Goal: Information Seeking & Learning: Compare options

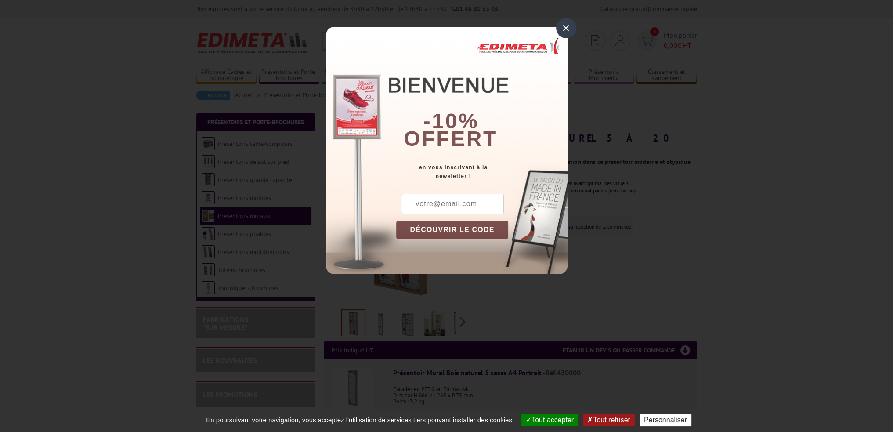
click at [566, 29] on div "×" at bounding box center [566, 28] width 20 height 20
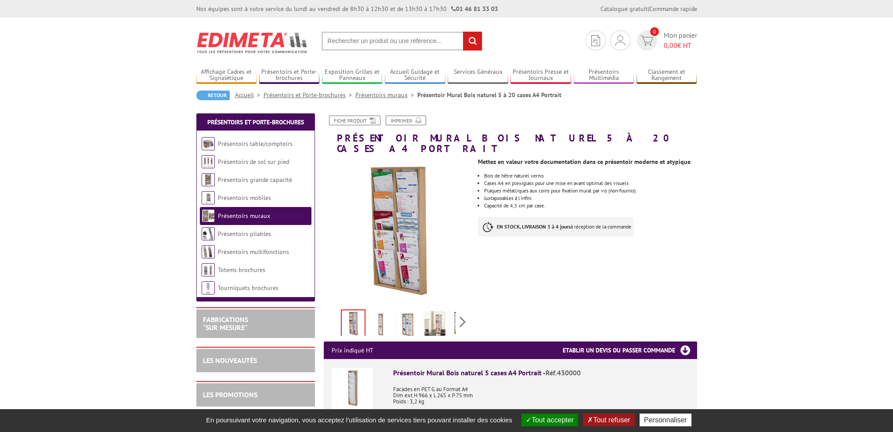
click at [439, 316] on img at bounding box center [434, 324] width 21 height 27
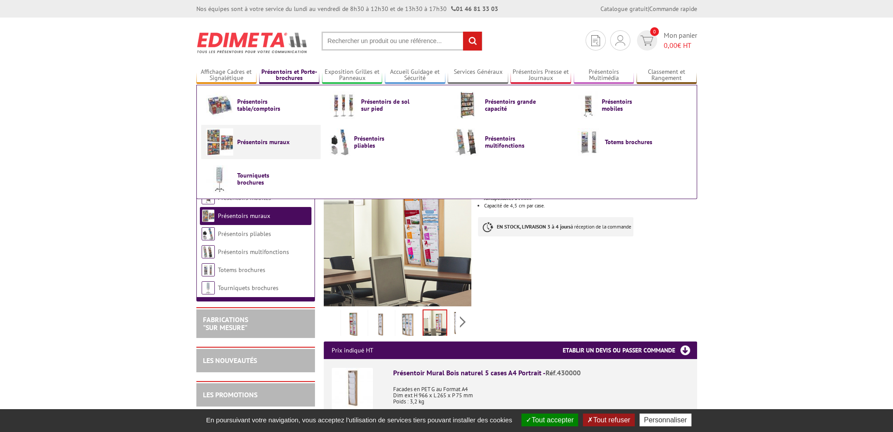
click at [269, 143] on span "Présentoirs muraux" at bounding box center [263, 141] width 53 height 7
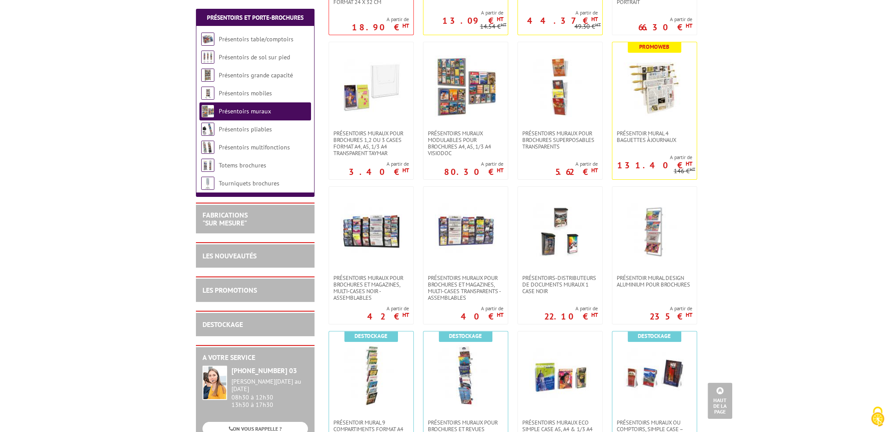
scroll to position [308, 0]
click at [465, 266] on link at bounding box center [465, 230] width 84 height 88
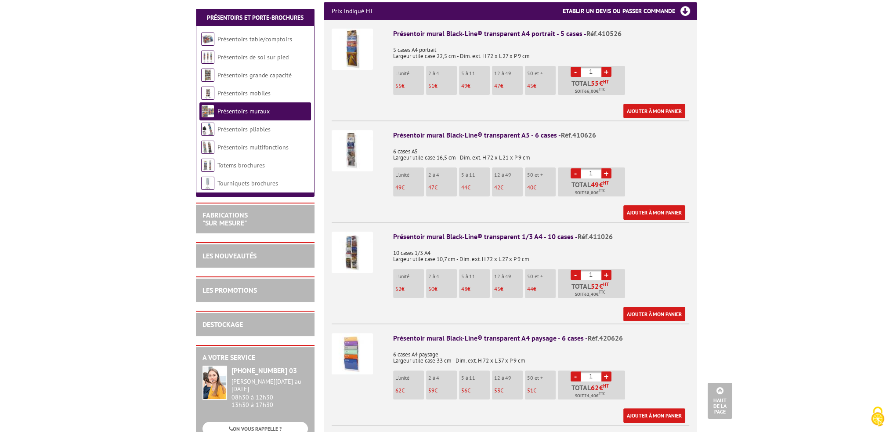
scroll to position [395, 0]
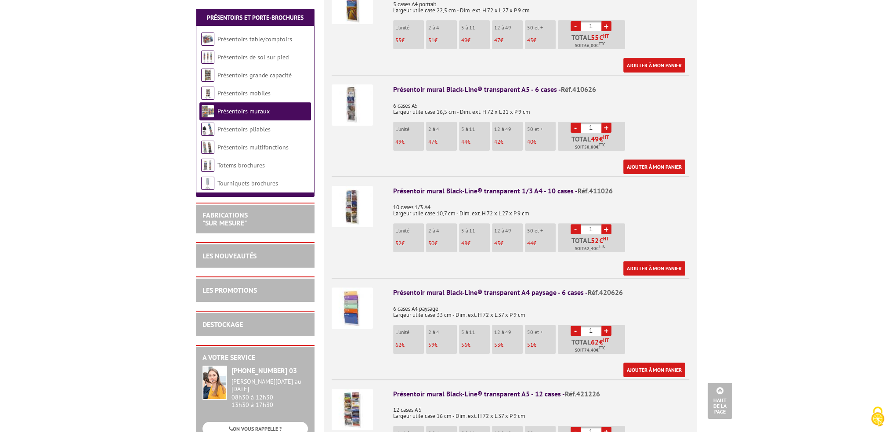
click at [433, 341] on span "59" at bounding box center [431, 344] width 6 height 7
click at [605, 326] on link "+" at bounding box center [606, 331] width 10 height 10
type input "2"
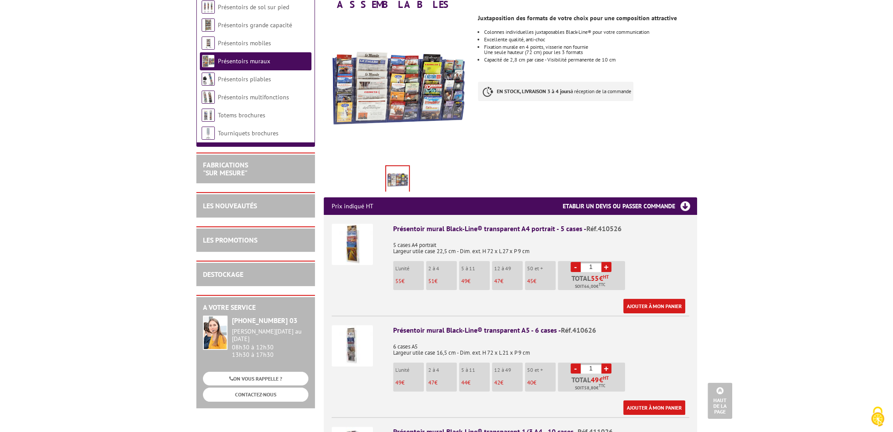
scroll to position [0, 0]
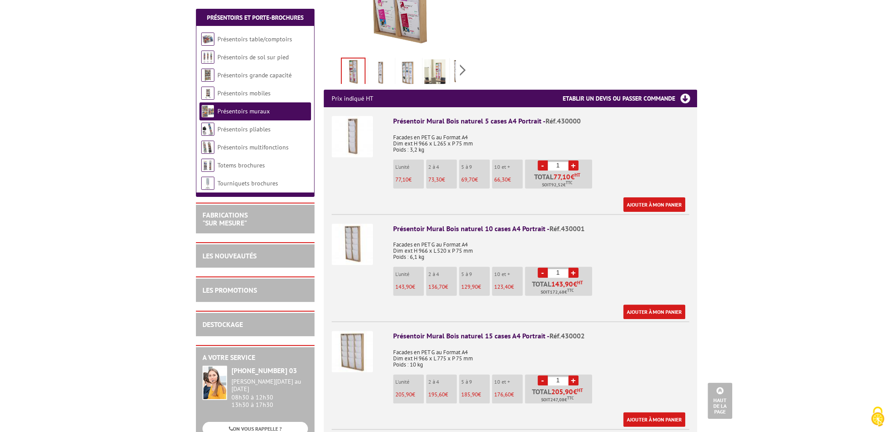
scroll to position [308, 0]
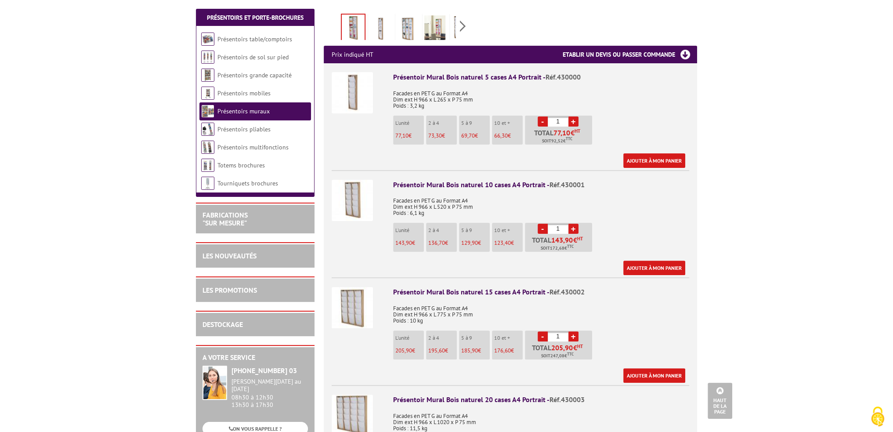
click at [572, 331] on link "+" at bounding box center [573, 336] width 10 height 10
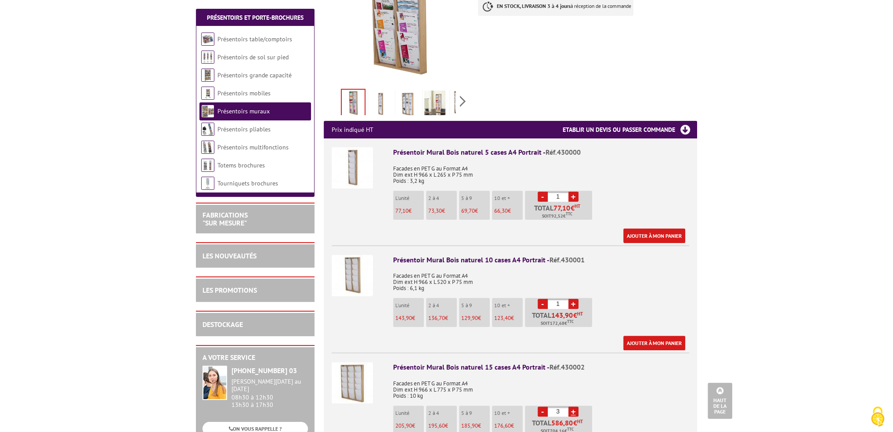
scroll to position [132, 0]
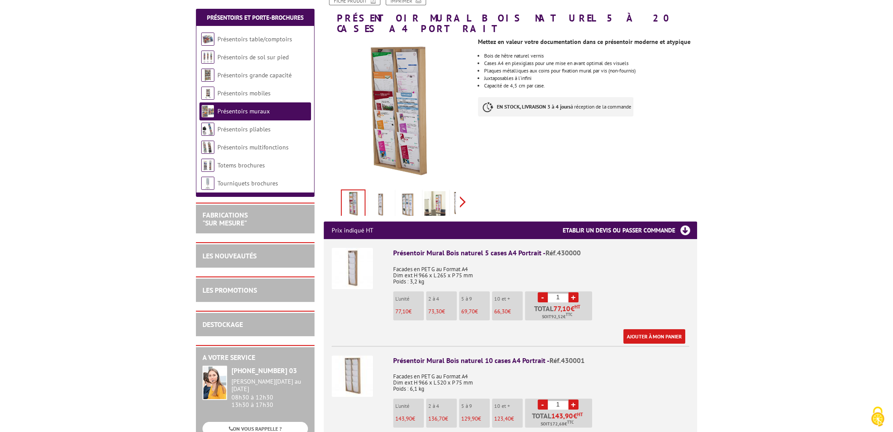
click at [461, 186] on div "Previous Next" at bounding box center [398, 201] width 148 height 31
click at [414, 191] on img at bounding box center [415, 204] width 21 height 27
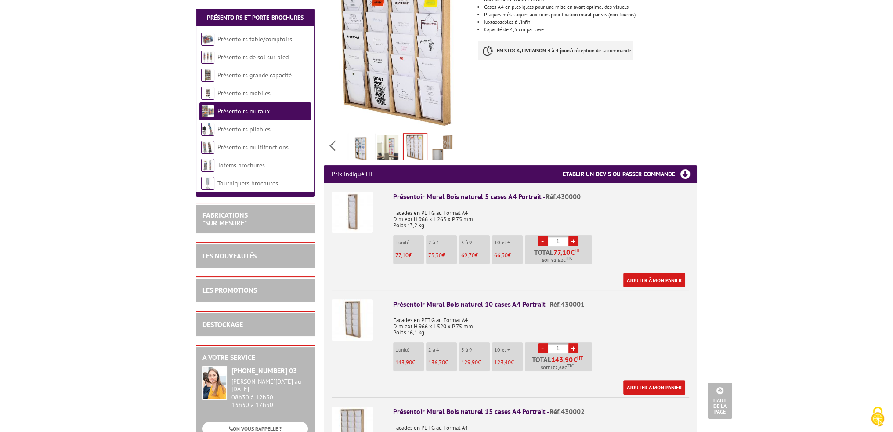
scroll to position [176, 0]
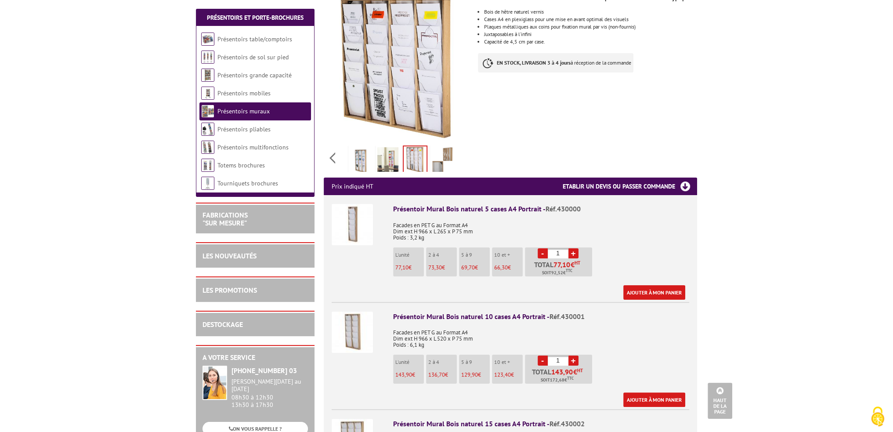
click at [361, 204] on img at bounding box center [352, 224] width 41 height 41
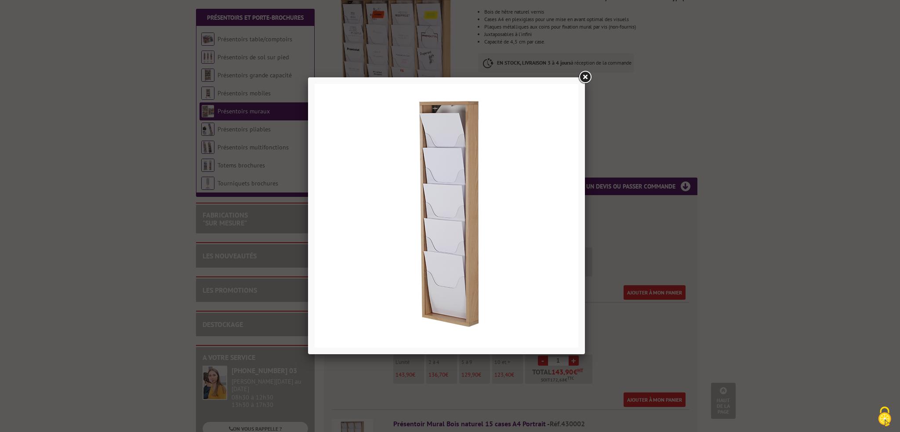
click at [588, 77] on link at bounding box center [585, 77] width 16 height 16
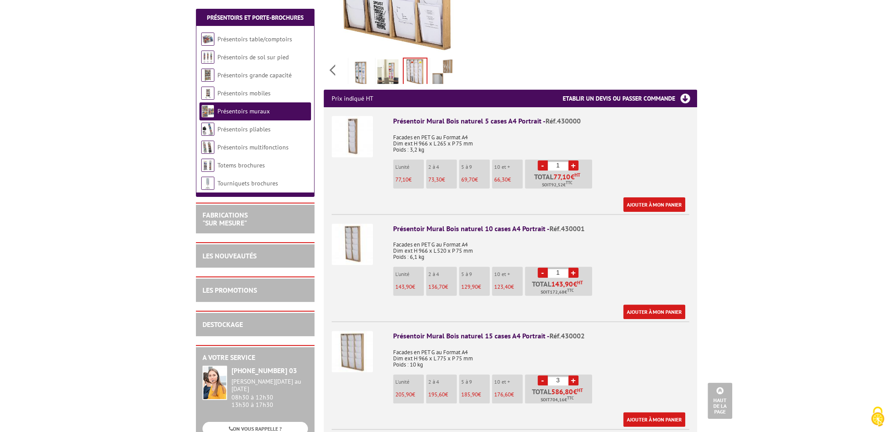
scroll to position [351, 0]
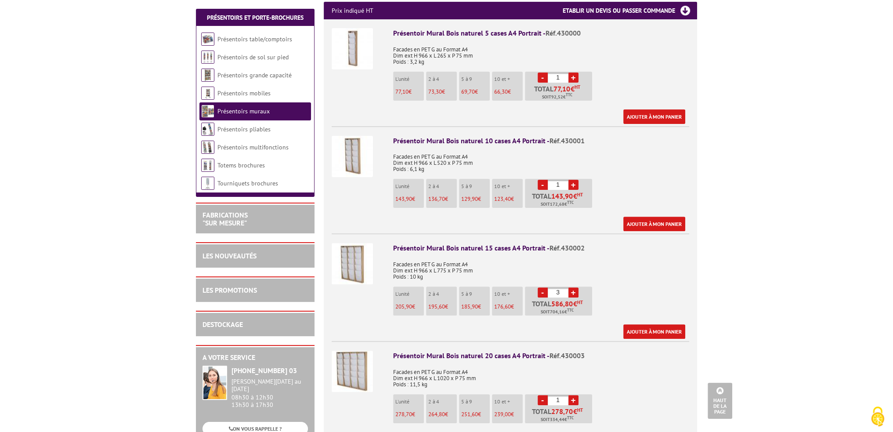
click at [543, 287] on link "-" at bounding box center [543, 292] width 10 height 10
type input "1"
click at [575, 180] on link "+" at bounding box center [573, 185] width 10 height 10
type input "2"
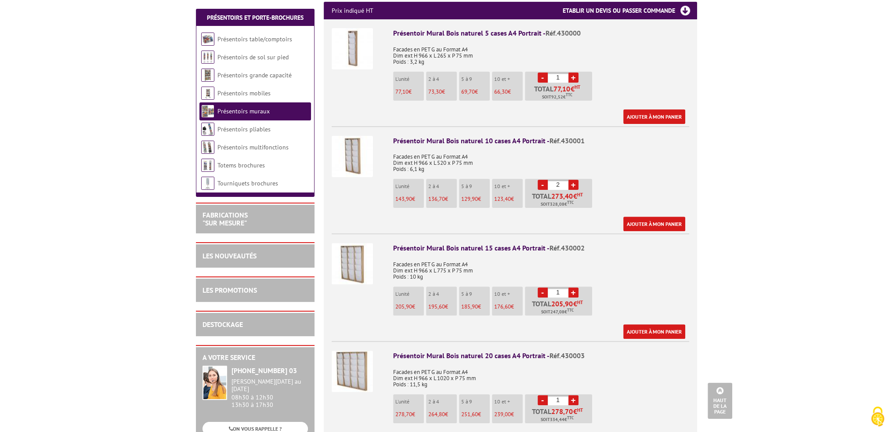
click at [789, 157] on body "Nos équipes sont à votre service du lundi au vendredi de 8h30 à 12h30 et de 13h…" at bounding box center [446, 382] width 893 height 1467
click at [542, 72] on link "-" at bounding box center [543, 77] width 10 height 10
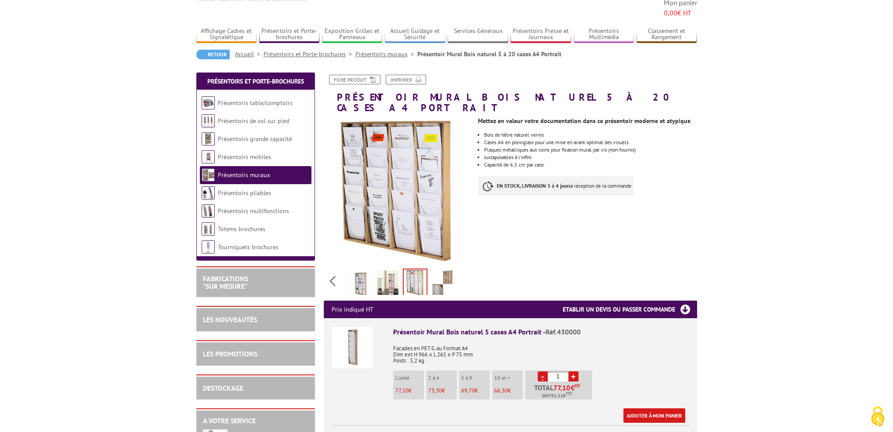
scroll to position [0, 0]
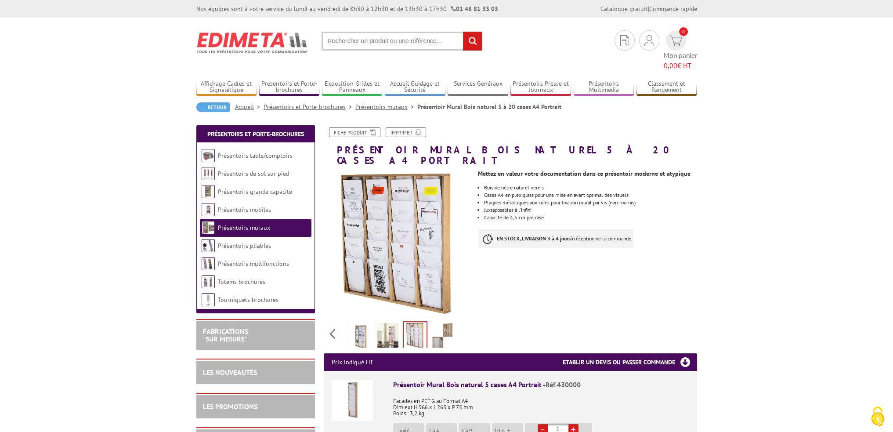
click at [244, 224] on link "Présentoirs muraux" at bounding box center [244, 228] width 52 height 8
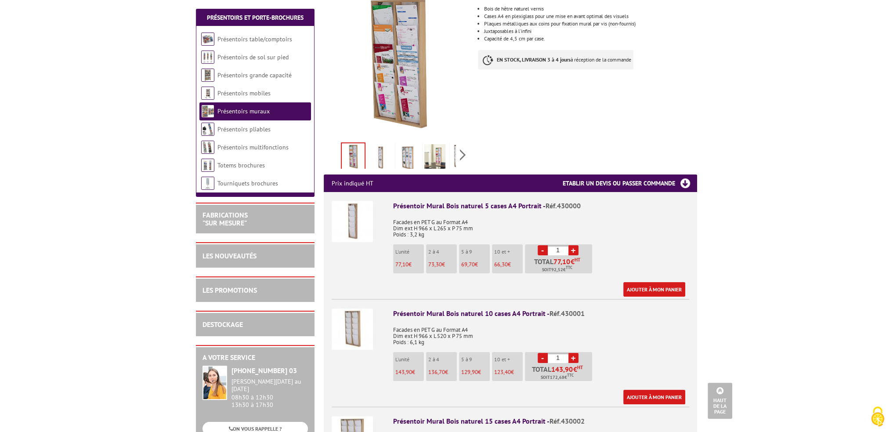
scroll to position [132, 0]
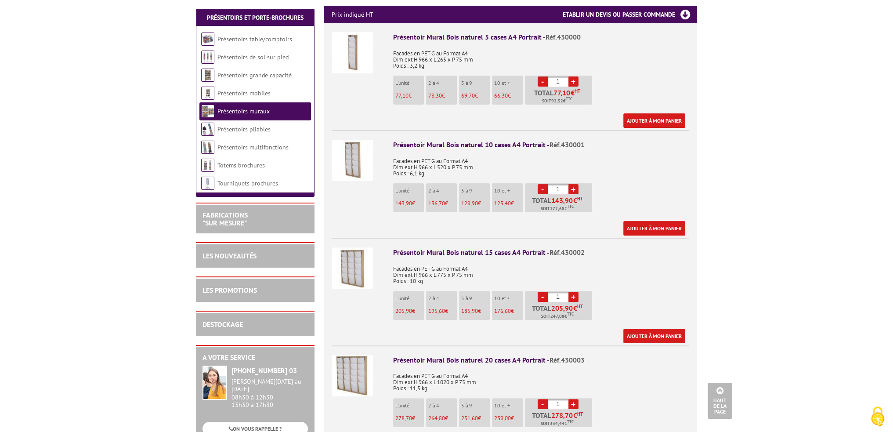
scroll to position [351, 0]
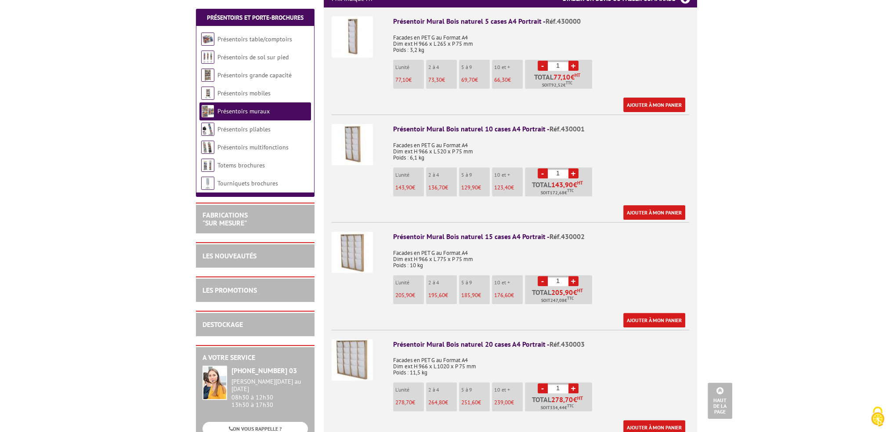
click at [255, 112] on link "Présentoirs muraux" at bounding box center [243, 111] width 52 height 8
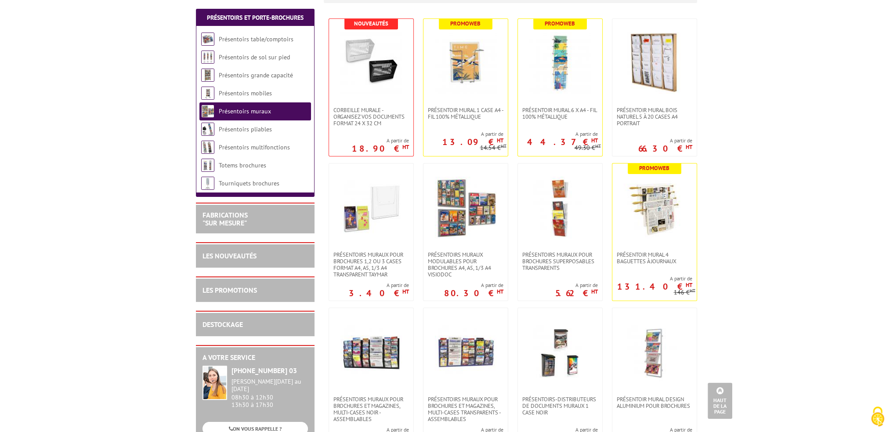
scroll to position [132, 0]
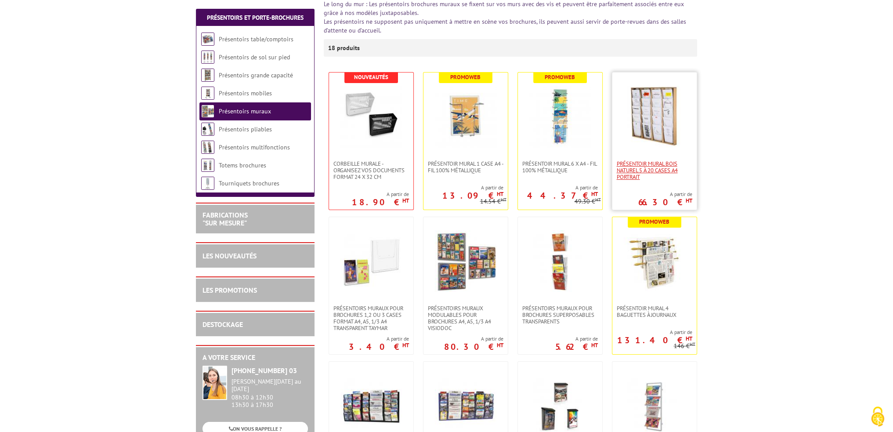
click at [664, 170] on span "Présentoir Mural Bois naturel 5 à 20 cases A4 Portrait" at bounding box center [655, 170] width 76 height 20
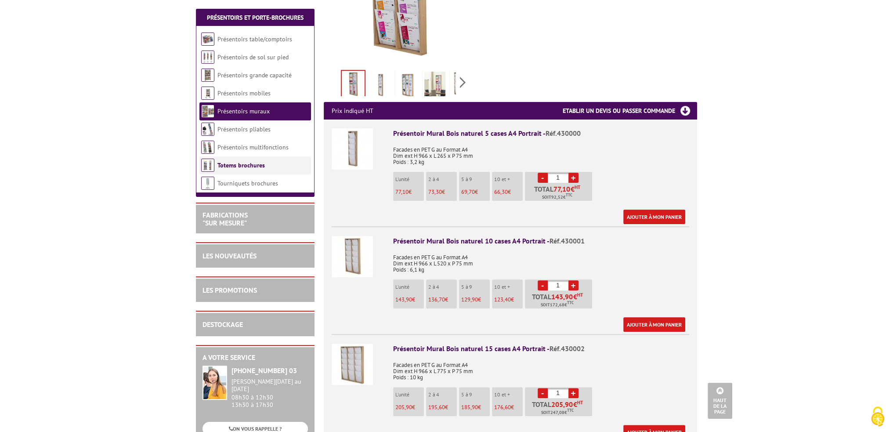
scroll to position [132, 0]
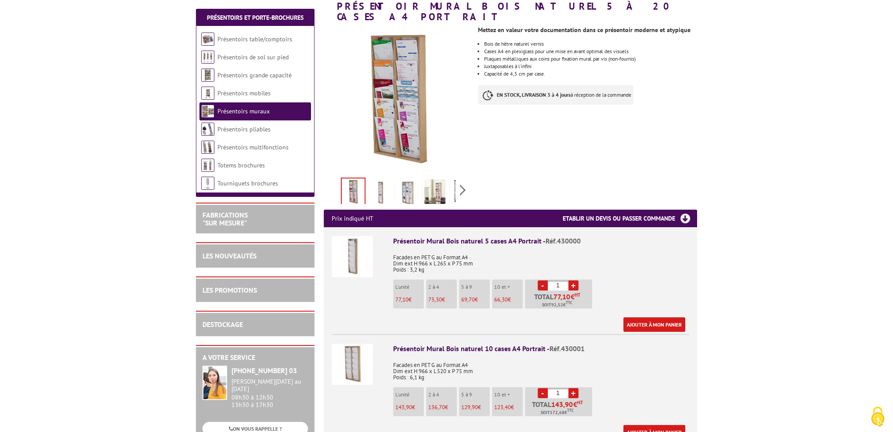
click at [376, 184] on img at bounding box center [380, 192] width 21 height 27
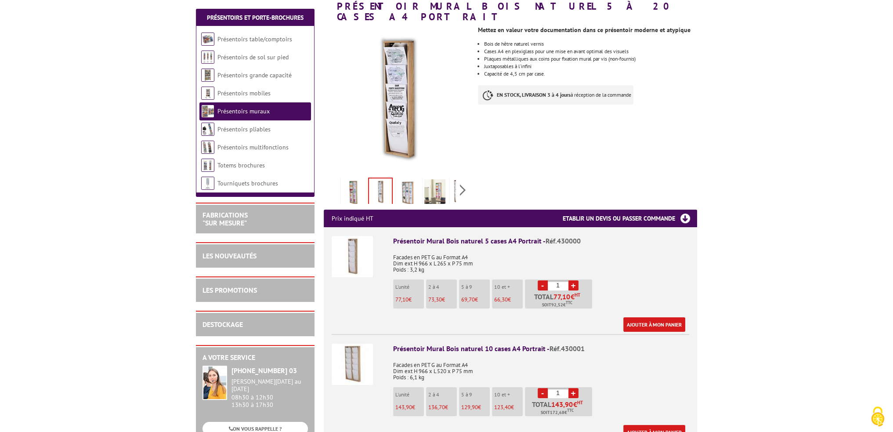
click at [408, 185] on img at bounding box center [407, 192] width 21 height 27
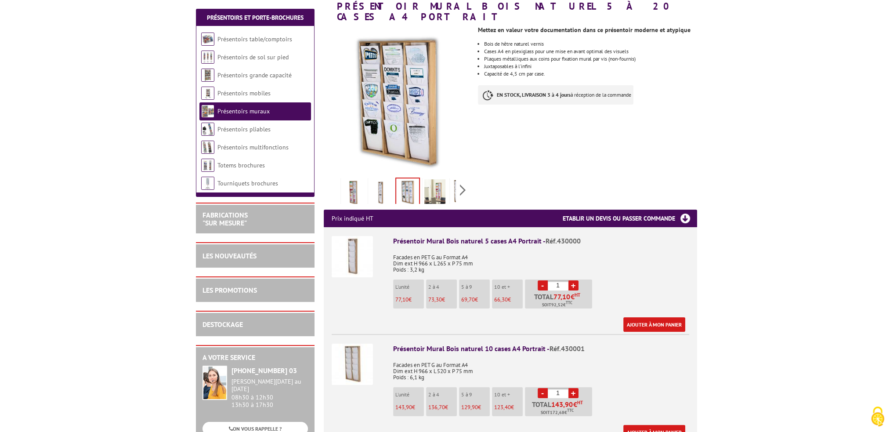
click at [431, 185] on img at bounding box center [434, 192] width 21 height 27
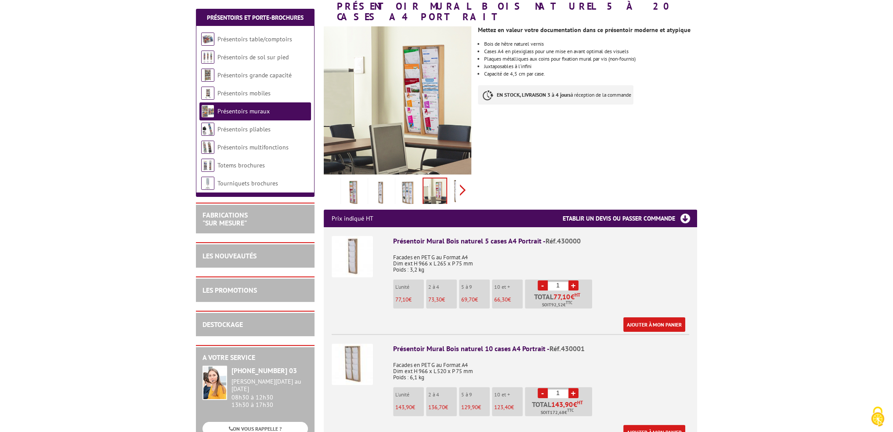
click at [465, 178] on div "Previous Next" at bounding box center [398, 189] width 148 height 31
click at [422, 182] on img at bounding box center [415, 192] width 21 height 27
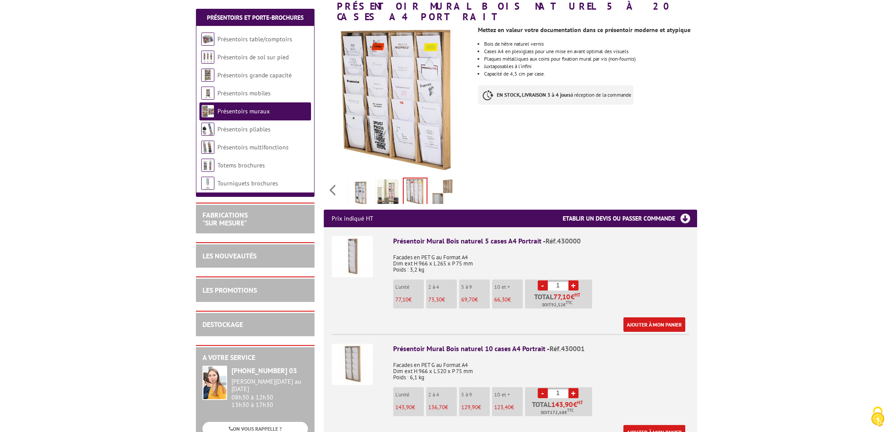
click at [432, 184] on img at bounding box center [442, 192] width 21 height 27
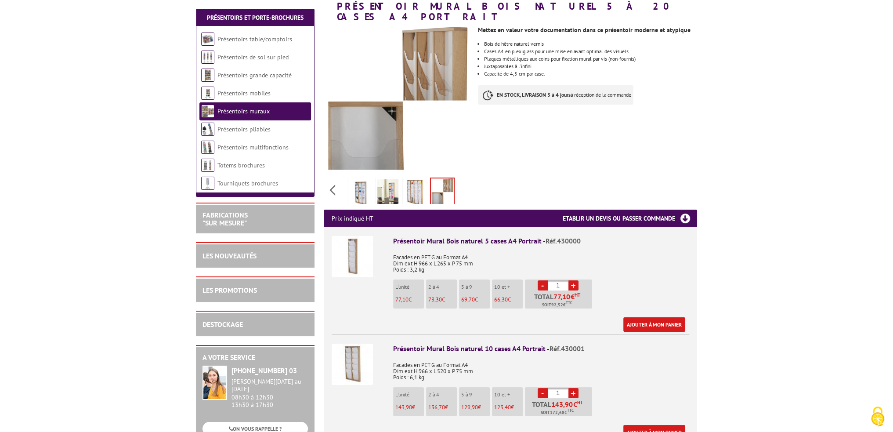
click at [459, 179] on div "Previous Next" at bounding box center [398, 189] width 148 height 31
click at [273, 132] on li "Présentoirs pliables" at bounding box center [255, 129] width 112 height 18
click at [269, 77] on link "Présentoirs grande capacité" at bounding box center [254, 75] width 75 height 8
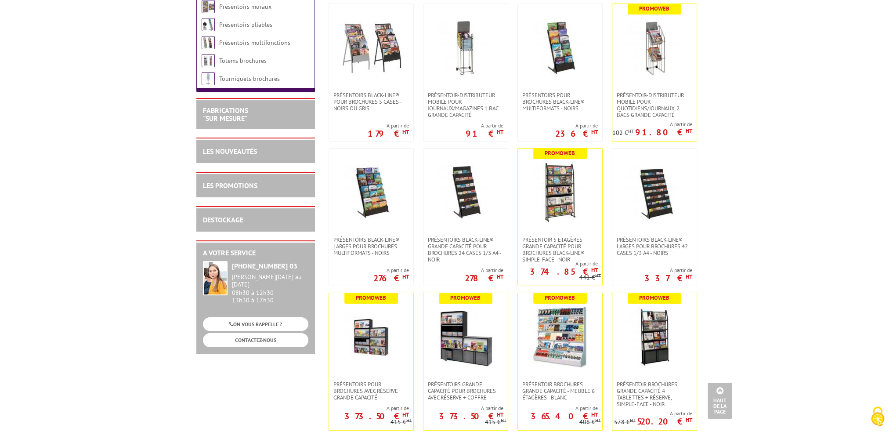
scroll to position [88, 0]
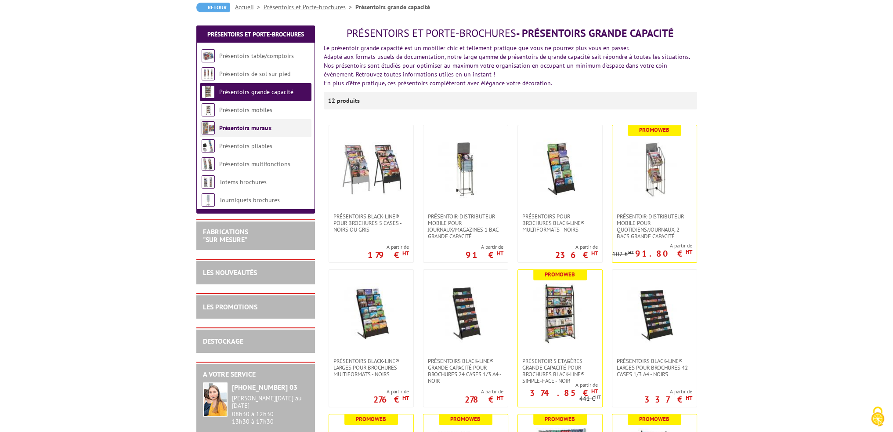
click at [263, 130] on link "Présentoirs muraux" at bounding box center [245, 128] width 52 height 8
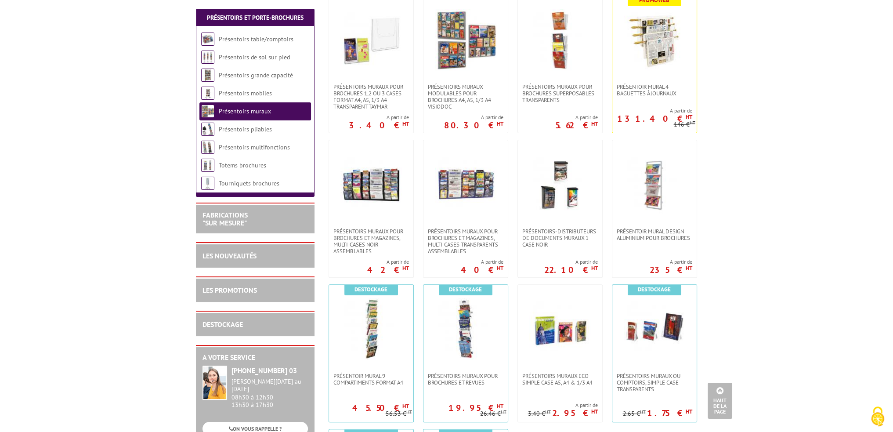
scroll to position [351, 0]
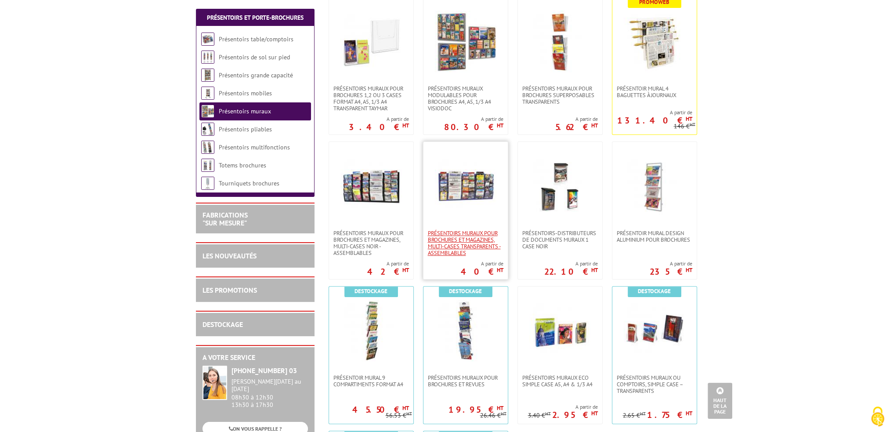
click at [473, 237] on span "PRÉSENTOIRS MURAUX POUR BROCHURES ET MAGAZINES, MULTI-CASES TRANSPARENTS - ASSE…" at bounding box center [466, 243] width 76 height 26
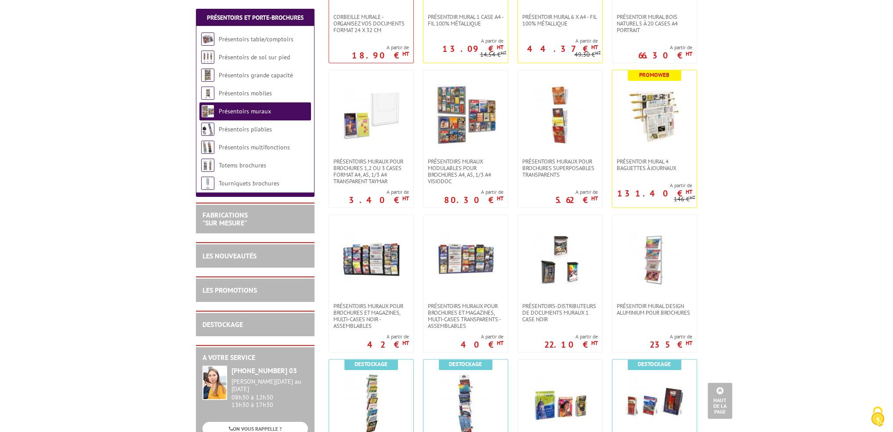
scroll to position [264, 0]
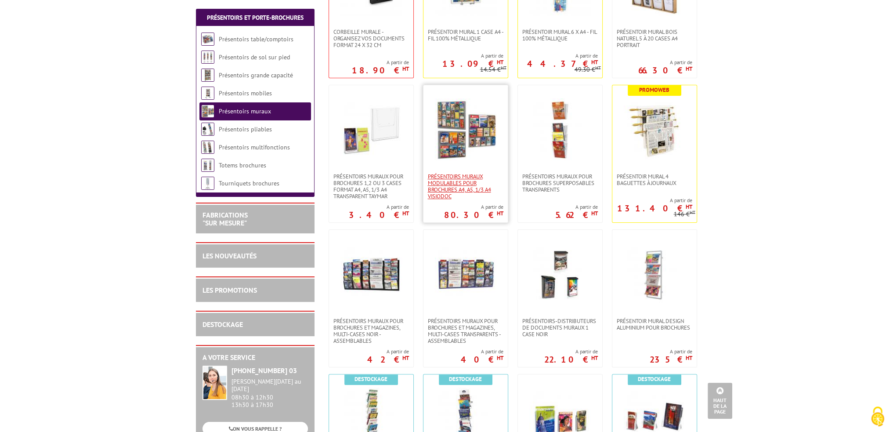
click at [468, 192] on span "Présentoirs muraux modulables pour brochures A4, A5, 1/3 A4 VISIODOC" at bounding box center [466, 186] width 76 height 26
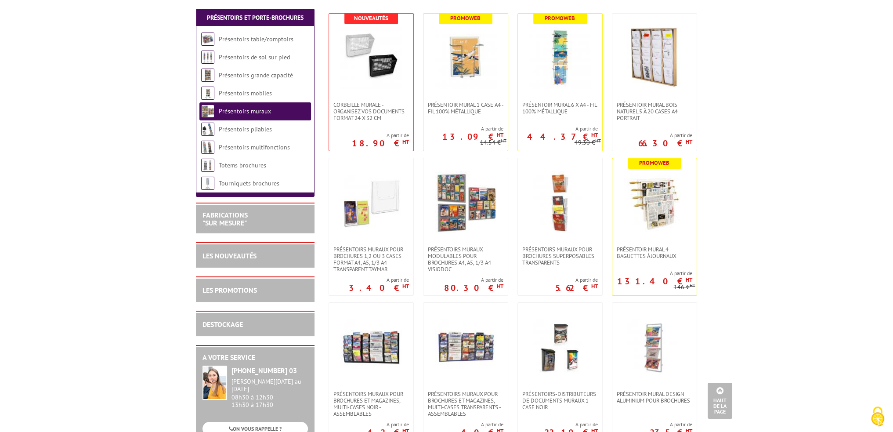
scroll to position [176, 0]
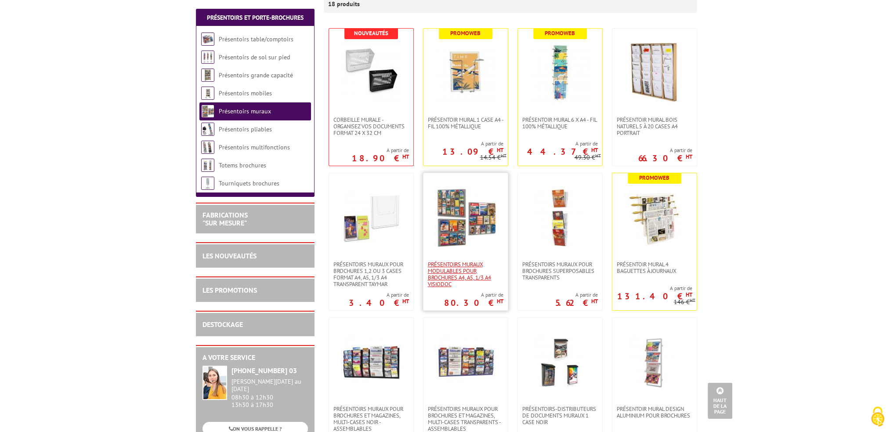
click at [471, 274] on span "Présentoirs muraux modulables pour brochures A4, A5, 1/3 A4 VISIODOC" at bounding box center [466, 274] width 76 height 26
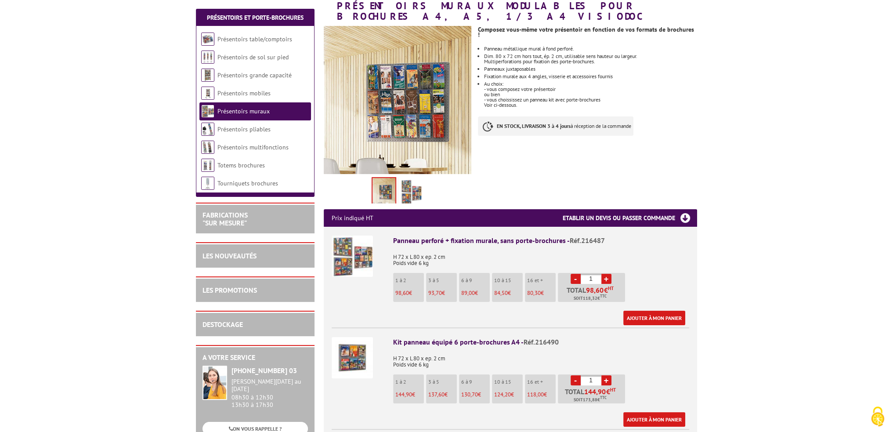
scroll to position [176, 0]
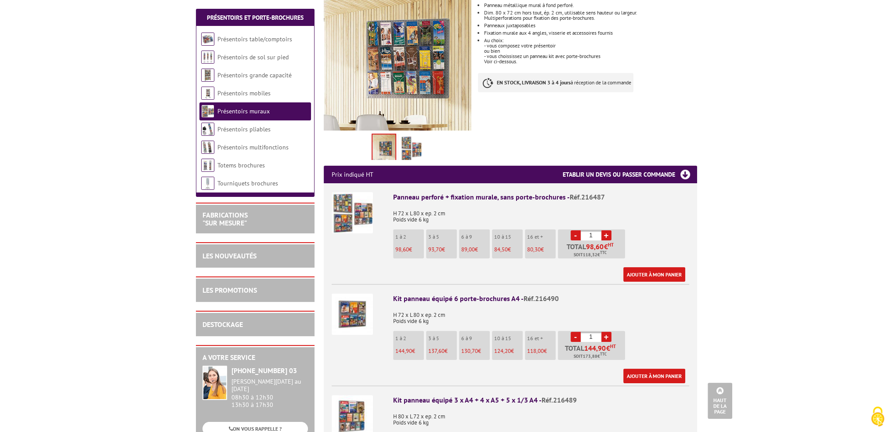
click at [346, 304] on img at bounding box center [352, 313] width 41 height 41
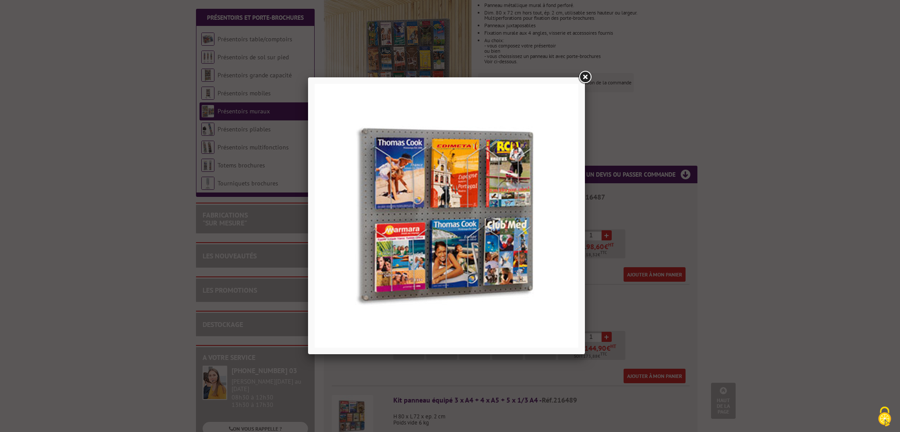
click at [588, 74] on link at bounding box center [585, 77] width 16 height 16
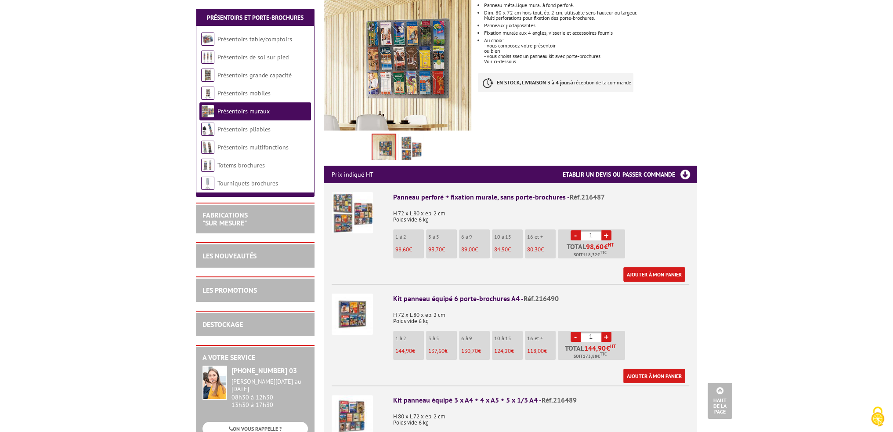
click at [362, 211] on img at bounding box center [352, 212] width 41 height 41
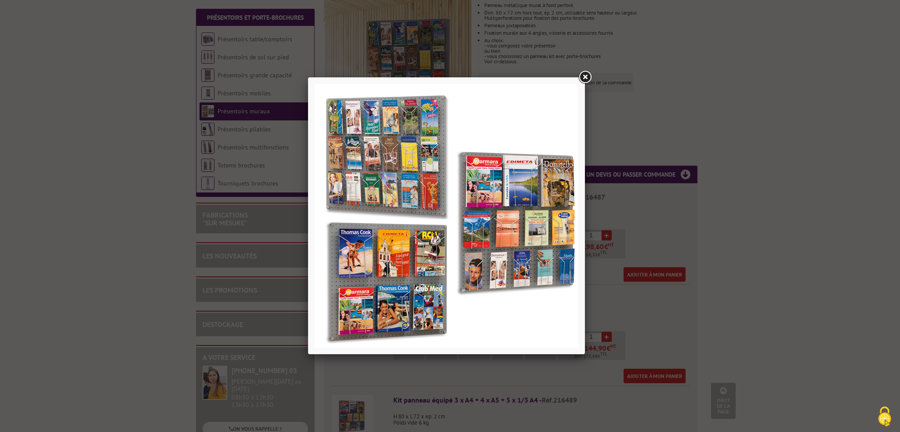
click at [622, 309] on div at bounding box center [450, 216] width 900 height 432
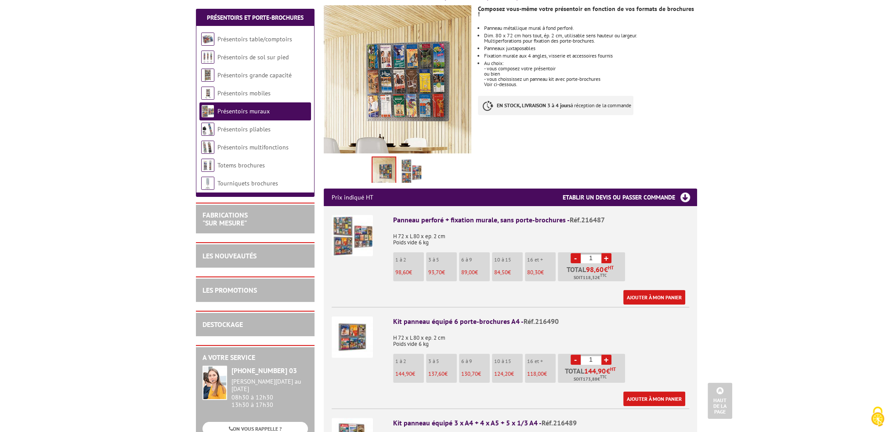
scroll to position [132, 0]
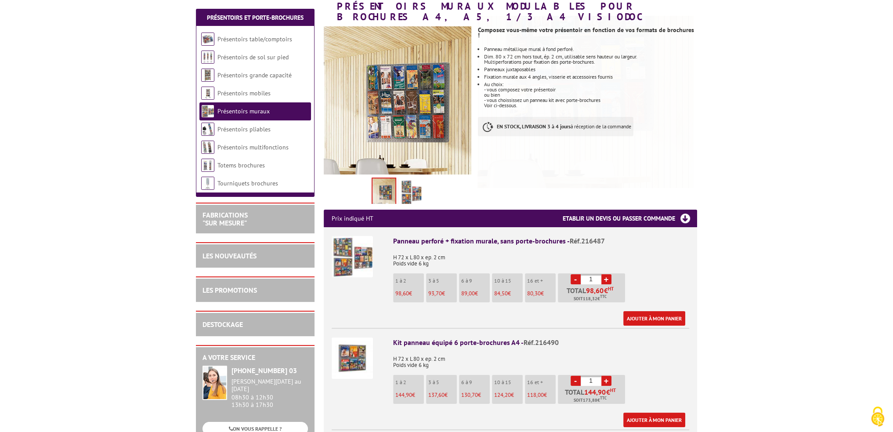
click at [422, 179] on link at bounding box center [411, 192] width 25 height 31
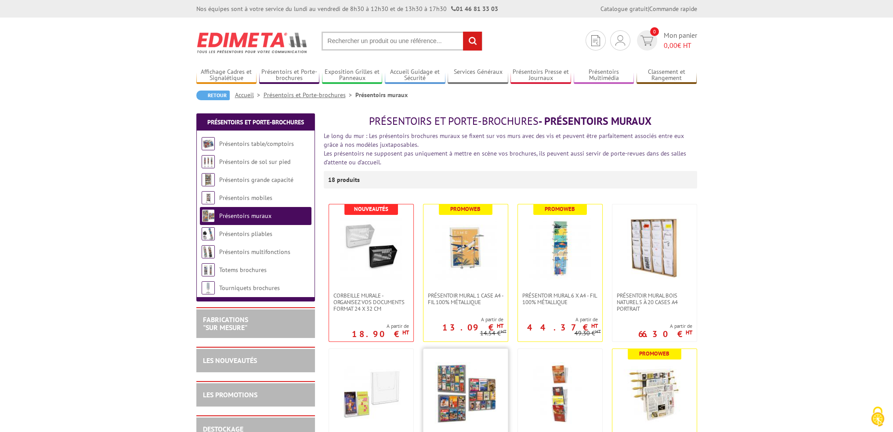
click at [445, 384] on img at bounding box center [466, 393] width 62 height 62
